Goal: Task Accomplishment & Management: Use online tool/utility

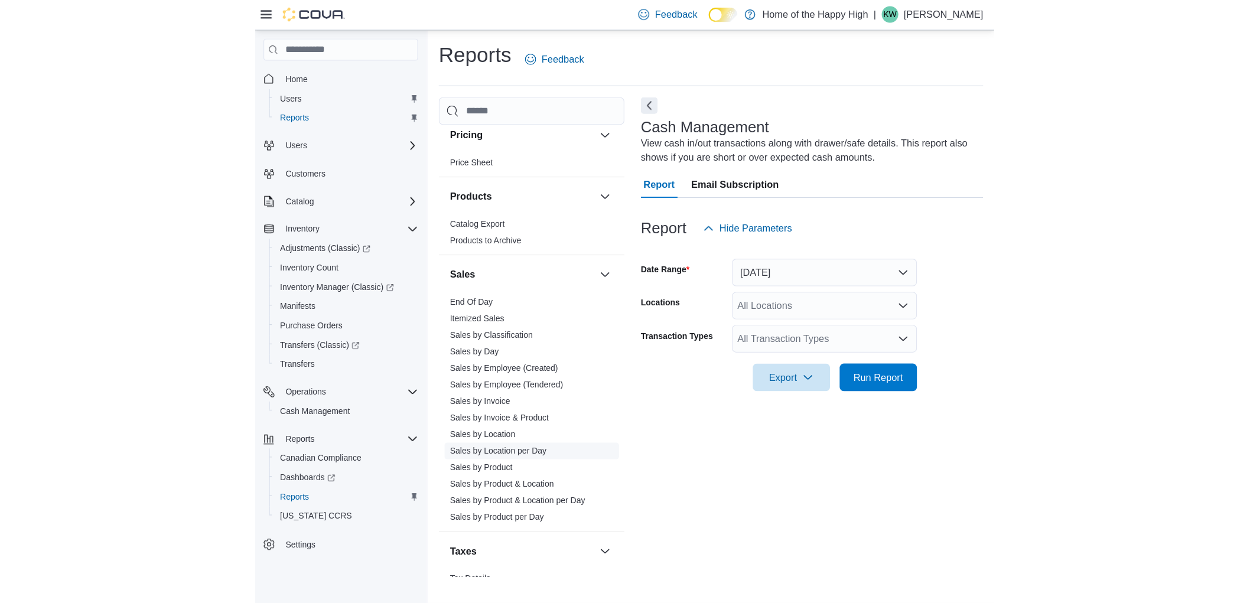
scroll to position [656, 0]
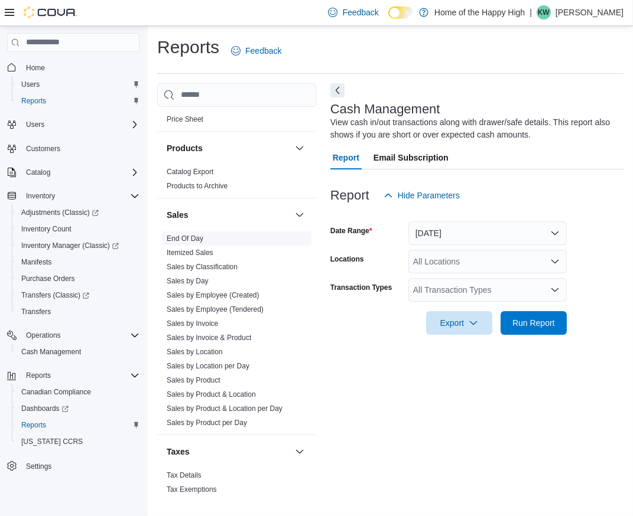
click at [208, 241] on span "End Of Day" at bounding box center [236, 239] width 149 height 14
click at [195, 240] on link "End Of Day" at bounding box center [185, 239] width 37 height 8
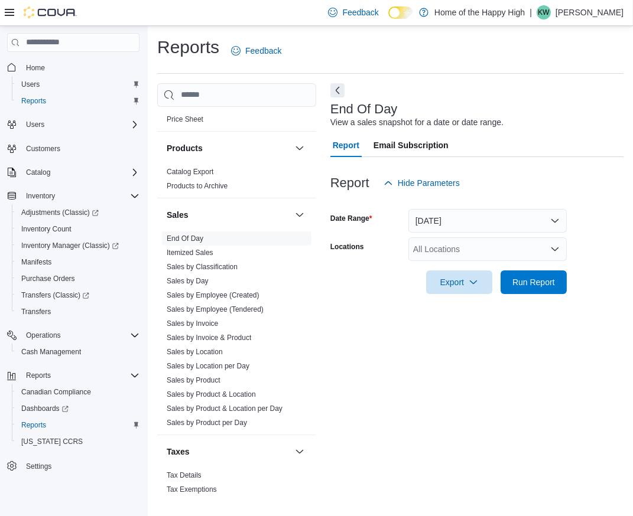
click at [445, 237] on div "All Locations" at bounding box center [487, 249] width 158 height 24
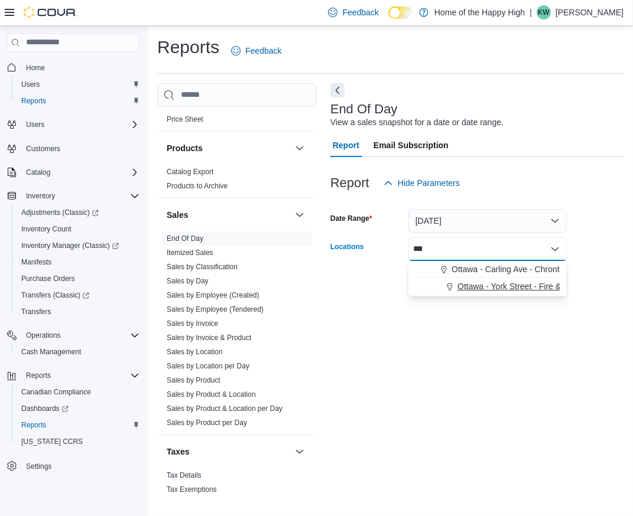
type input "***"
click at [493, 279] on button "Ottawa - York Street - Fire & Flower" at bounding box center [487, 286] width 158 height 17
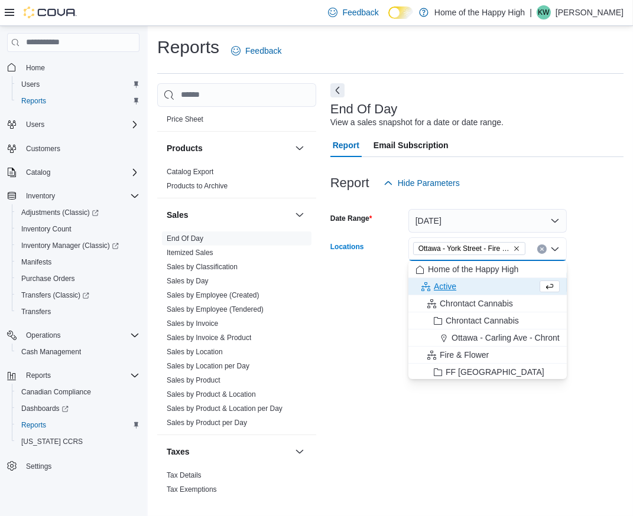
click at [610, 295] on div at bounding box center [476, 301] width 293 height 14
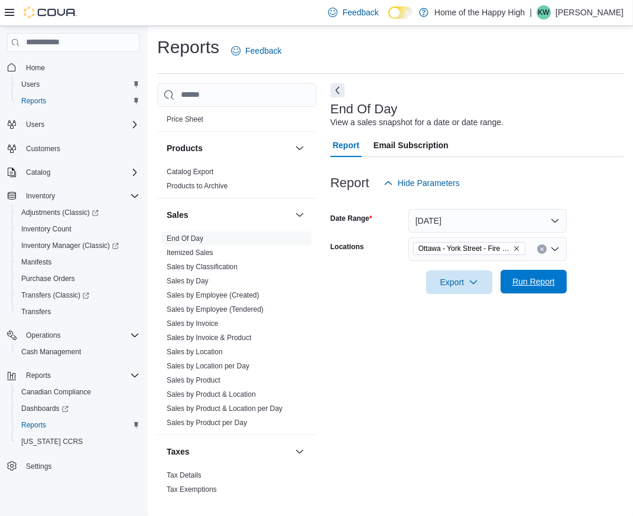
click at [533, 286] on span "Run Report" at bounding box center [533, 282] width 43 height 12
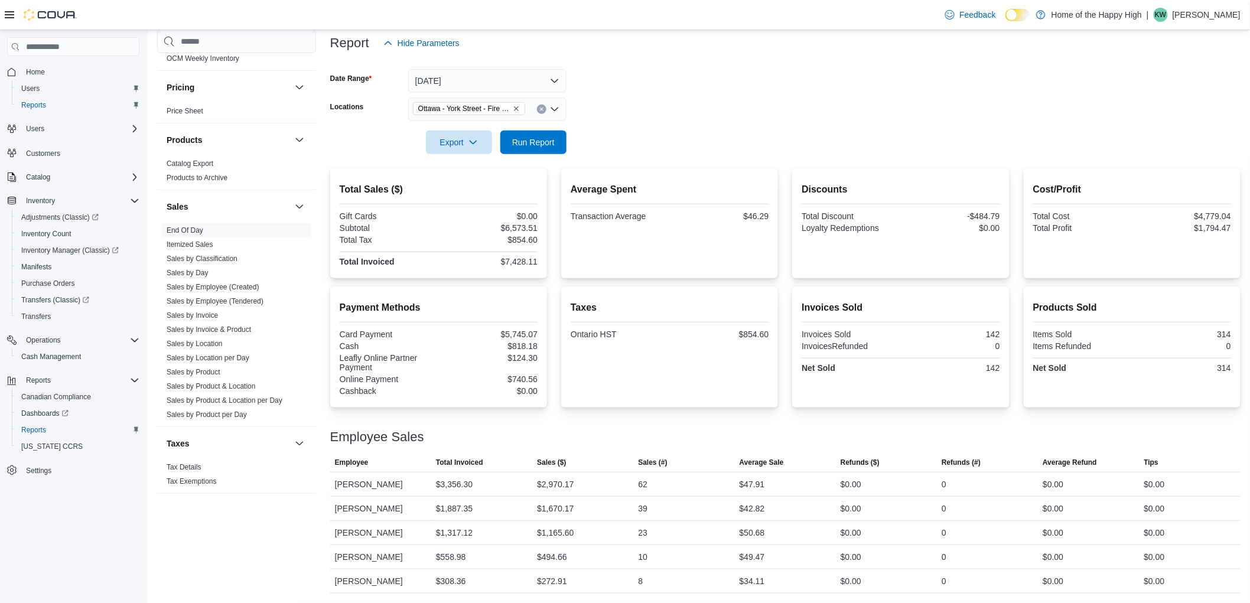
scroll to position [611, 0]
